Goal: Information Seeking & Learning: Learn about a topic

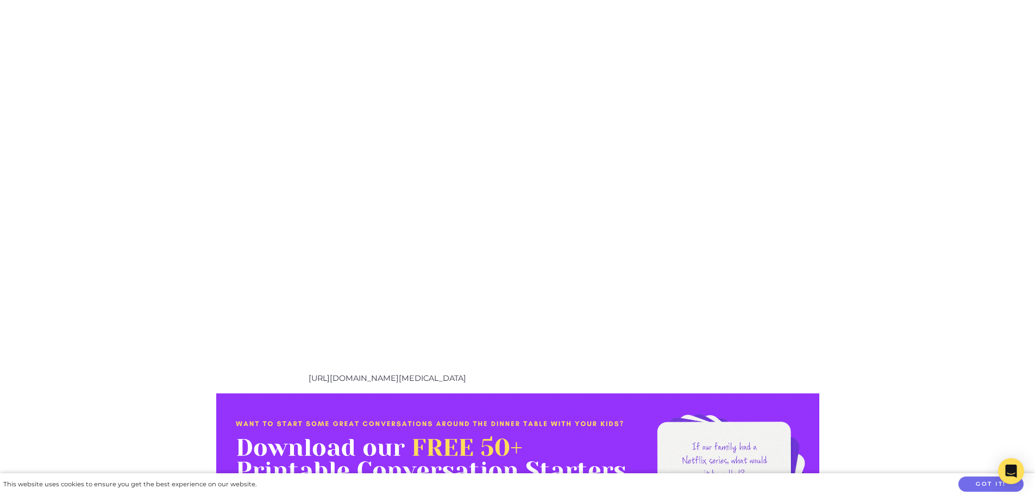
scroll to position [3259, 0]
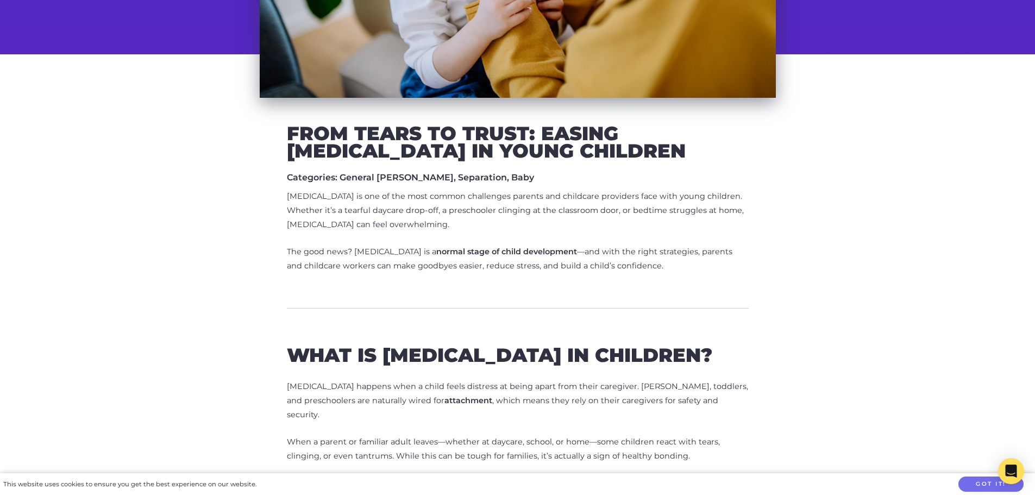
scroll to position [652, 0]
